Goal: Information Seeking & Learning: Learn about a topic

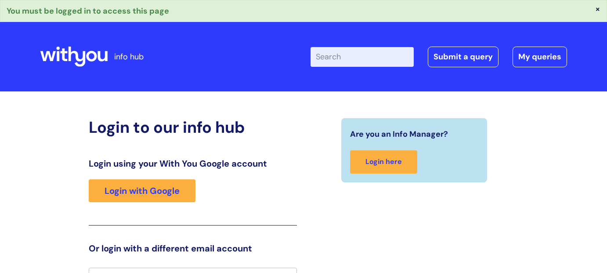
scroll to position [13, 0]
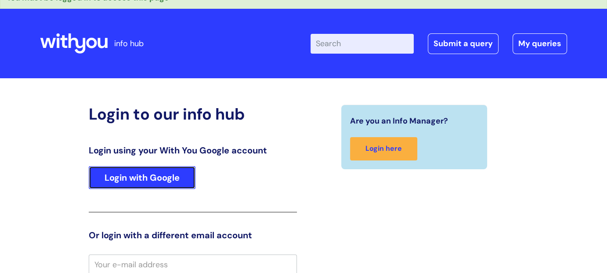
click at [173, 174] on link "Login with Google" at bounding box center [142, 177] width 107 height 23
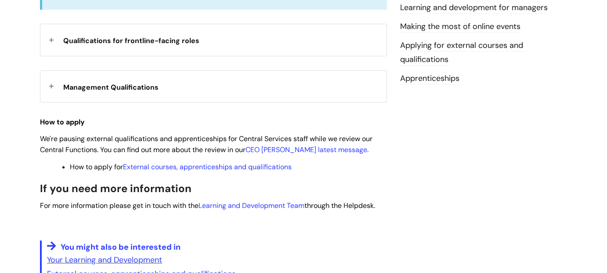
scroll to position [351, 0]
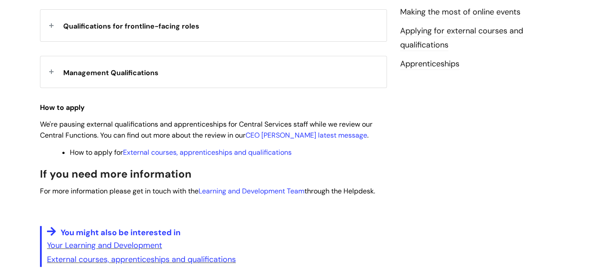
click at [51, 70] on div "Management Qualifications" at bounding box center [213, 71] width 346 height 31
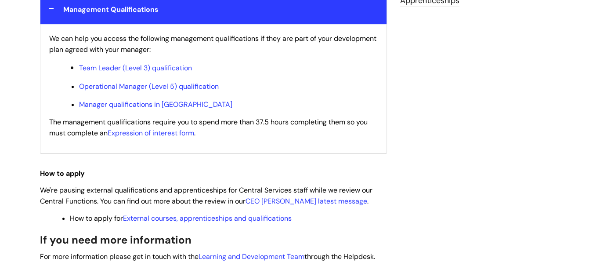
scroll to position [395, 0]
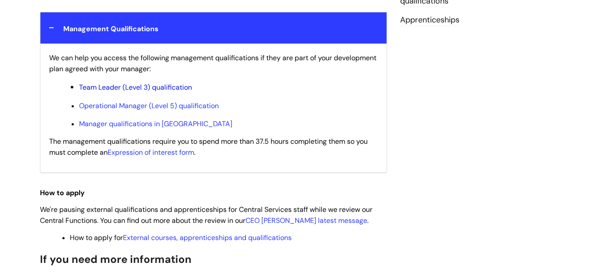
click at [176, 87] on link "Team Leader (Level 3) qualification" at bounding box center [135, 87] width 113 height 9
